Goal: Find specific page/section: Find specific page/section

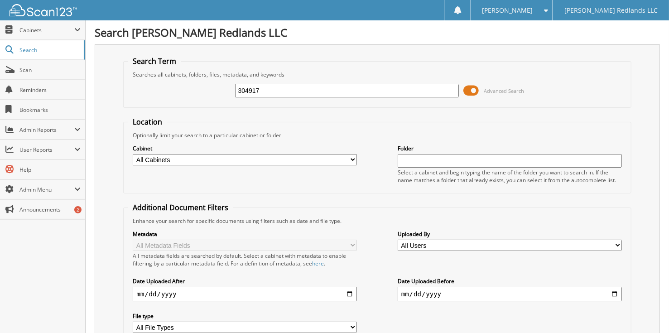
type input "304917"
click at [436, 162] on input "text" at bounding box center [510, 161] width 224 height 14
type input "304917"
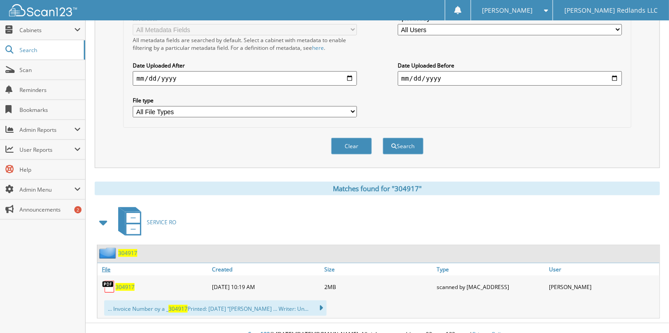
scroll to position [222, 0]
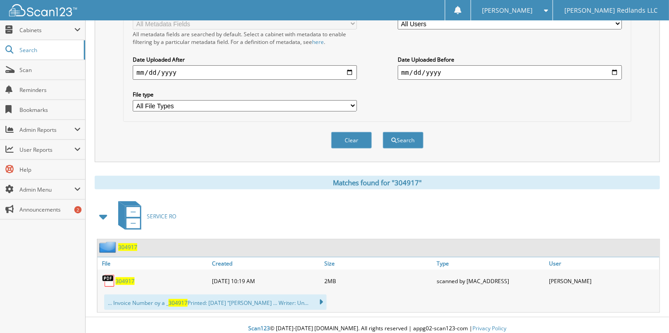
click at [127, 277] on span "304917" at bounding box center [125, 281] width 19 height 8
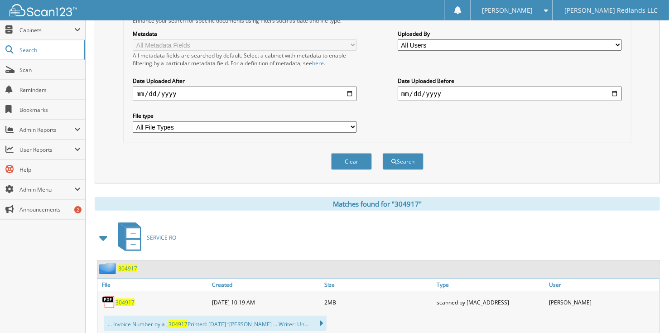
scroll to position [40, 0]
